Goal: Find specific page/section

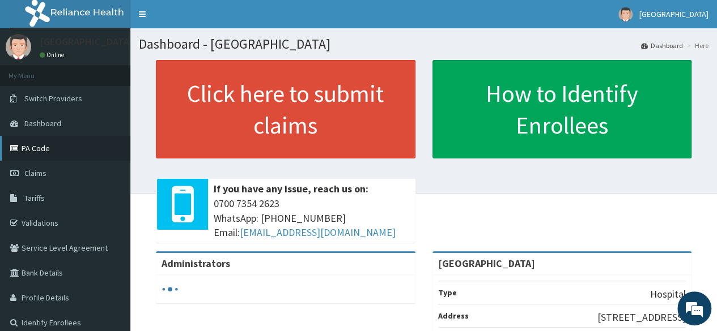
click at [30, 142] on link "PA Code" at bounding box center [65, 148] width 130 height 25
click at [42, 147] on link "PA Code" at bounding box center [65, 148] width 130 height 25
